Goal: Unclear

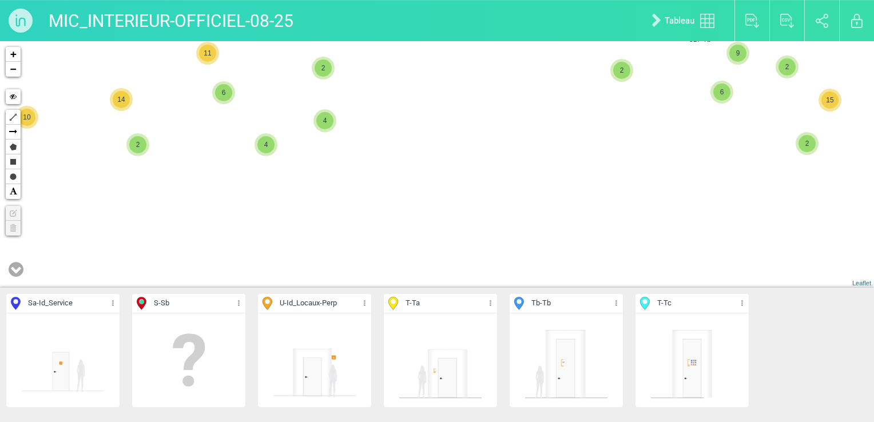
drag, startPoint x: 376, startPoint y: 224, endPoint x: 418, endPoint y: 129, distance: 104.4
click at [418, 129] on div "223-Tb 5 3 4 5 3 8 15 13 16 11 15 17 18 18 17 16 7 17 16 20 17 17 13 24 21 17 3…" at bounding box center [437, 164] width 874 height 246
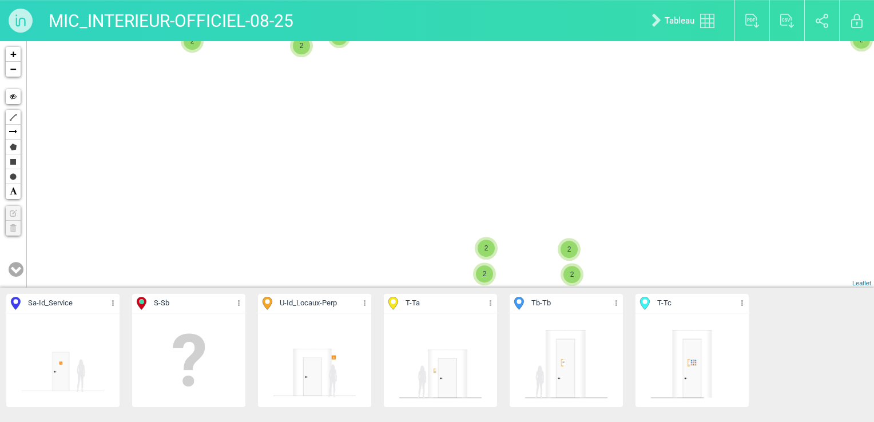
drag, startPoint x: 379, startPoint y: 192, endPoint x: 440, endPoint y: 65, distance: 140.6
click at [437, 81] on div "317-Tb 32-Sa 291-T 285-Tb 2 2 2 2 2 2 2 2 5 2 6 2 2 4 2 3 2 2 111-T 2 2 3 5 2 5" at bounding box center [437, 164] width 874 height 246
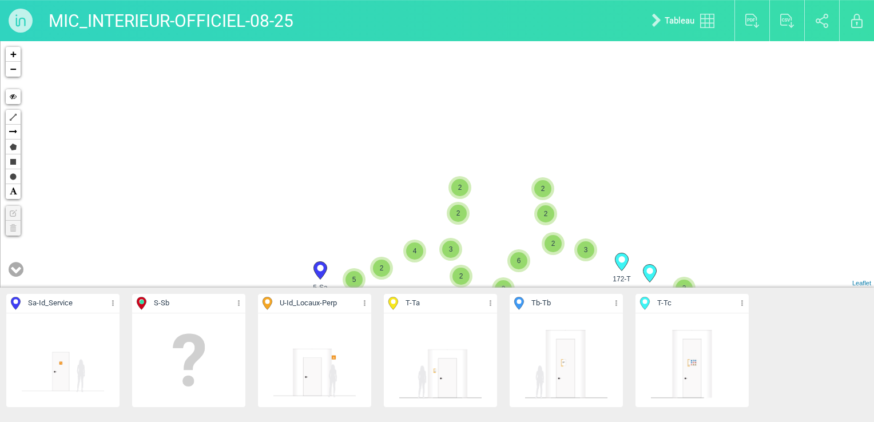
drag, startPoint x: 382, startPoint y: 180, endPoint x: 439, endPoint y: 19, distance: 170.0
click at [436, 39] on div "MIC_INTERIEUR-OFFICIEL-08-25 Tableau Exporter au format PDF Exporter au format …" at bounding box center [437, 211] width 874 height 422
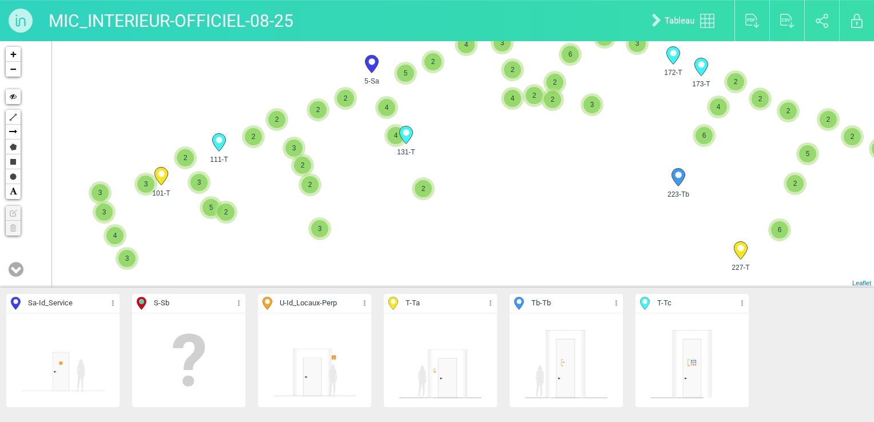
drag, startPoint x: 285, startPoint y: 196, endPoint x: 329, endPoint y: 170, distance: 51.2
click at [329, 170] on div "2 2 2 2 2 2 5 2 6 2 2 4 2 3 2 2 111-T 2 2 2 2 4 131-T 4 2 5-Sa 4 5 173-T 172-T 2" at bounding box center [437, 164] width 874 height 246
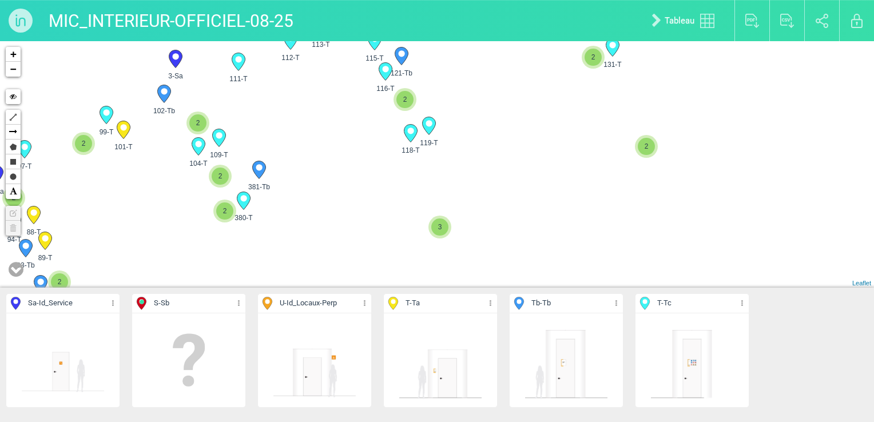
drag, startPoint x: 188, startPoint y: 210, endPoint x: 378, endPoint y: 168, distance: 195.5
click at [389, 168] on div "2 2 2 2 5 2 6 2 2 4 2 3 2 2 111-T 2 131-T 4 2 5-Sa 4 173-T 172-T 6 2 3 2 2 4 4 3" at bounding box center [437, 164] width 874 height 246
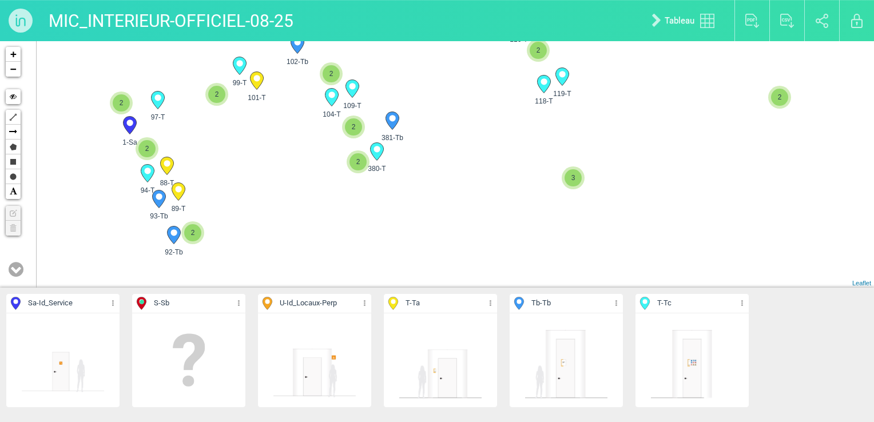
drag, startPoint x: 193, startPoint y: 189, endPoint x: 236, endPoint y: 150, distance: 57.9
click at [234, 151] on div "111-T 131-T 5-Sa 173-T 3" at bounding box center [437, 164] width 874 height 246
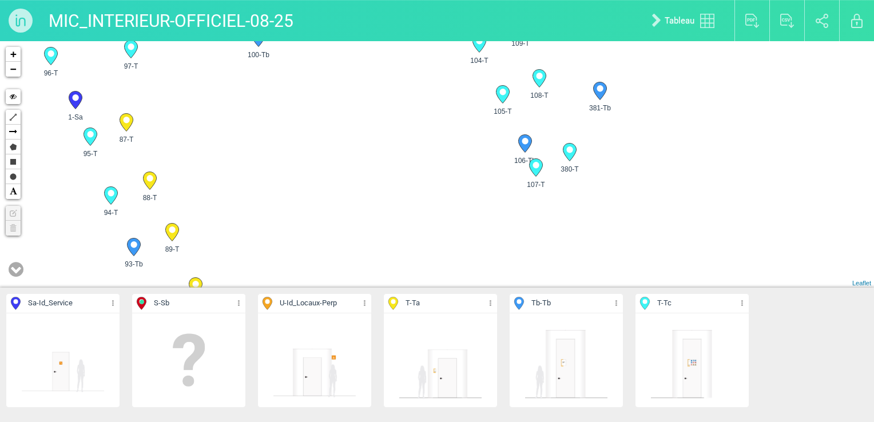
drag, startPoint x: 185, startPoint y: 156, endPoint x: 338, endPoint y: 156, distance: 152.7
click at [338, 156] on div "111-T 131-T 101-T 119-T" at bounding box center [437, 164] width 874 height 246
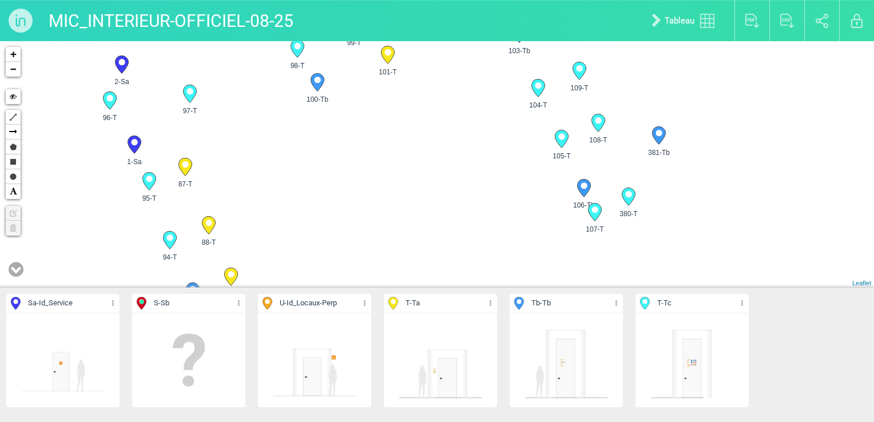
drag, startPoint x: 244, startPoint y: 138, endPoint x: 275, endPoint y: 222, distance: 89.7
click at [275, 222] on div "111-T 131-T 101-T 119-T" at bounding box center [437, 164] width 874 height 246
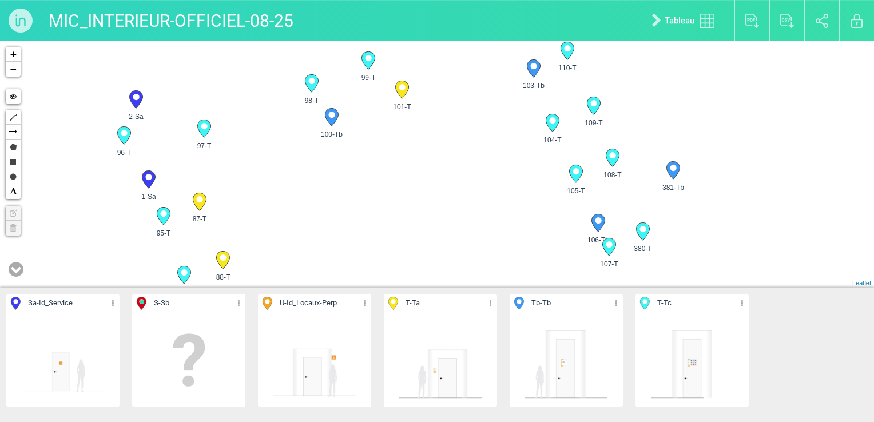
click at [810, 101] on div "111-T 131-T 101-T 119-T" at bounding box center [437, 164] width 874 height 246
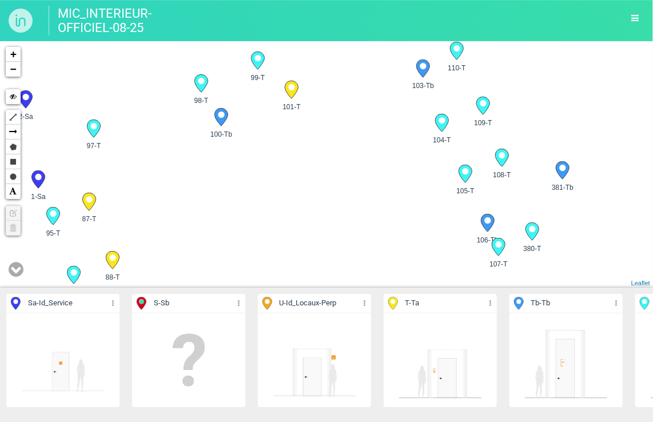
click at [627, 149] on div "111-T 131-T 101-T 119-T" at bounding box center [326, 164] width 653 height 246
